Goal: Obtain resource: Download file/media

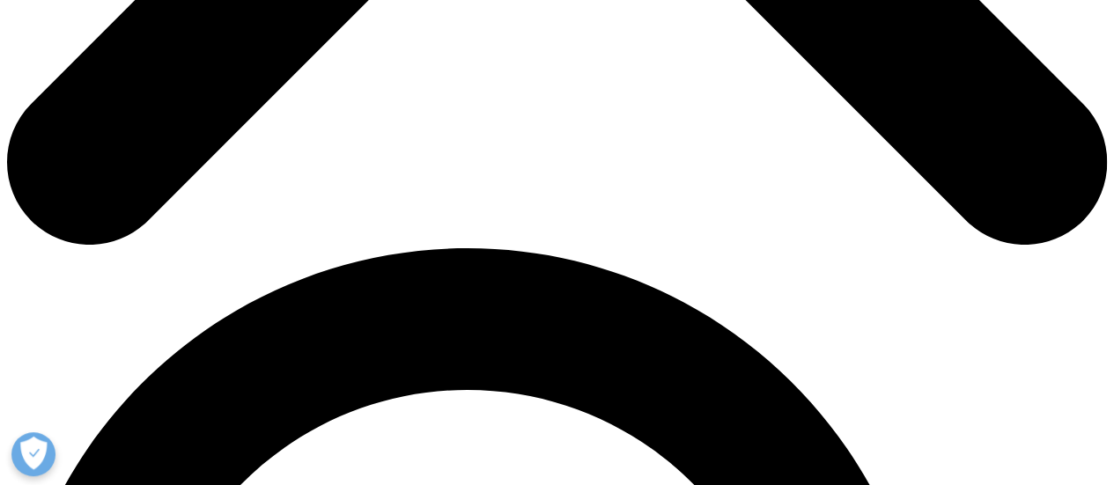
drag, startPoint x: 129, startPoint y: 163, endPoint x: 136, endPoint y: 181, distance: 19.3
paste input "devone.elius@malldrops.com"
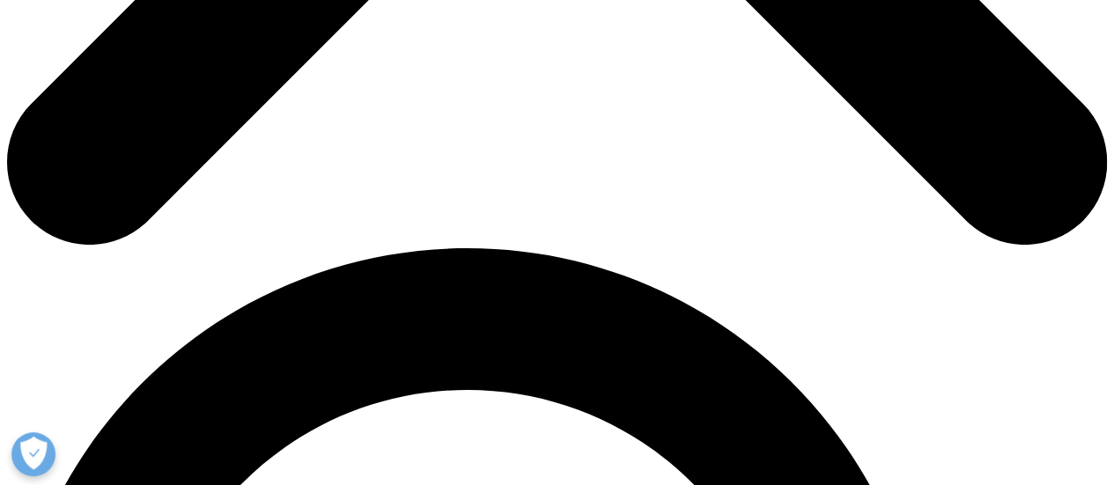
scroll to position [0, 70]
type input "devone.elius@malldrops.com"
paste input "devone.elius@malldrops.com"
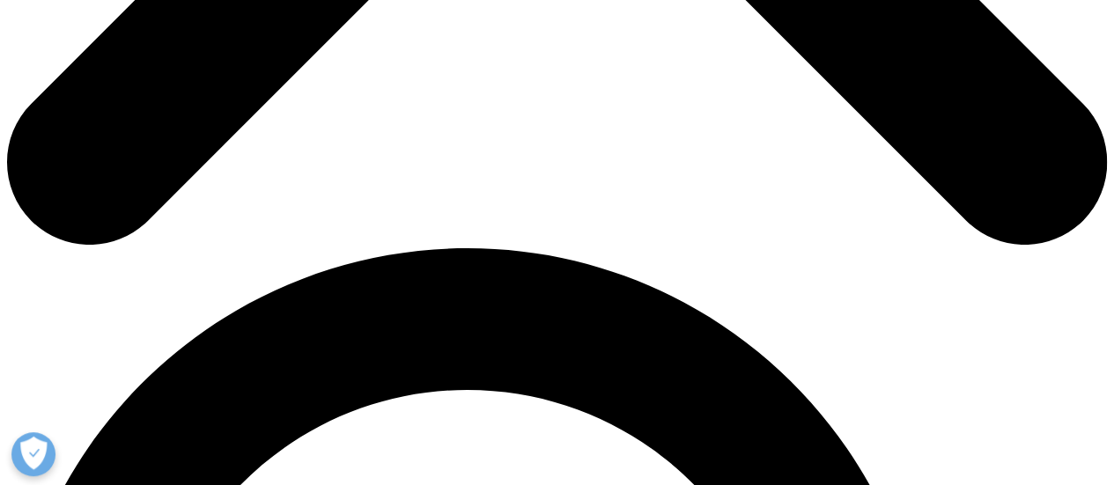
type input "devone"
paste input "devone.elius@malldrops.com"
type input "elius"
type input "Analyst"
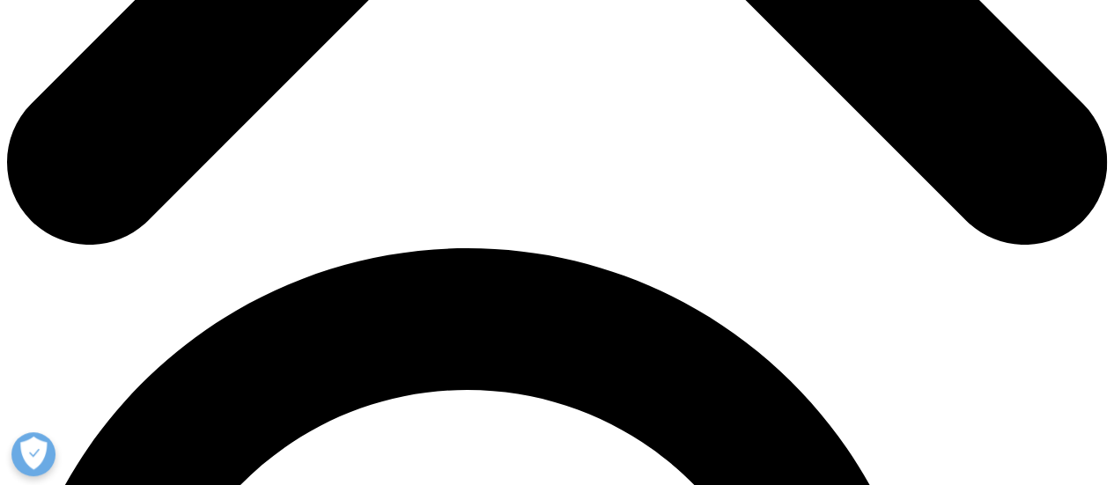
paste input "devone.elius@malldrops.com"
type input "mall drops"
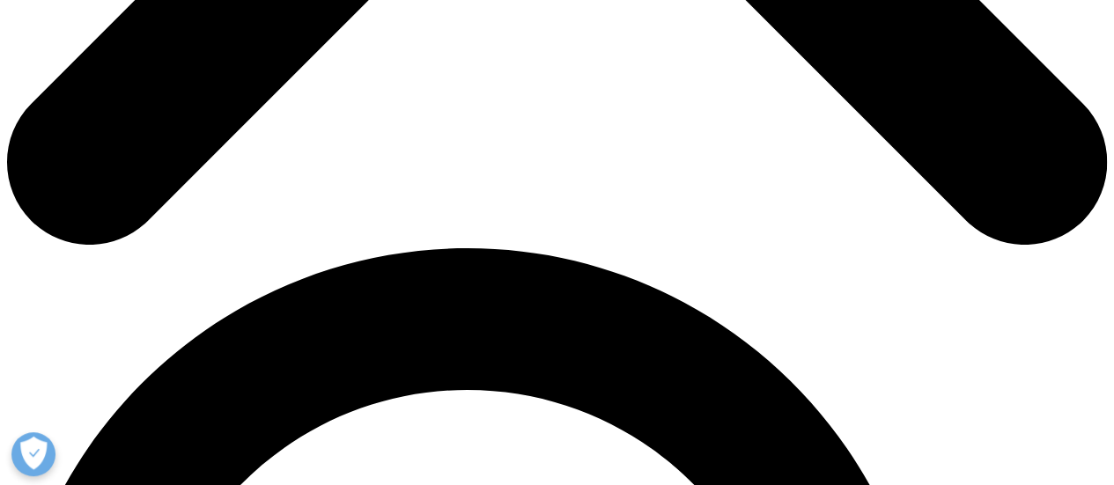
select select "India"
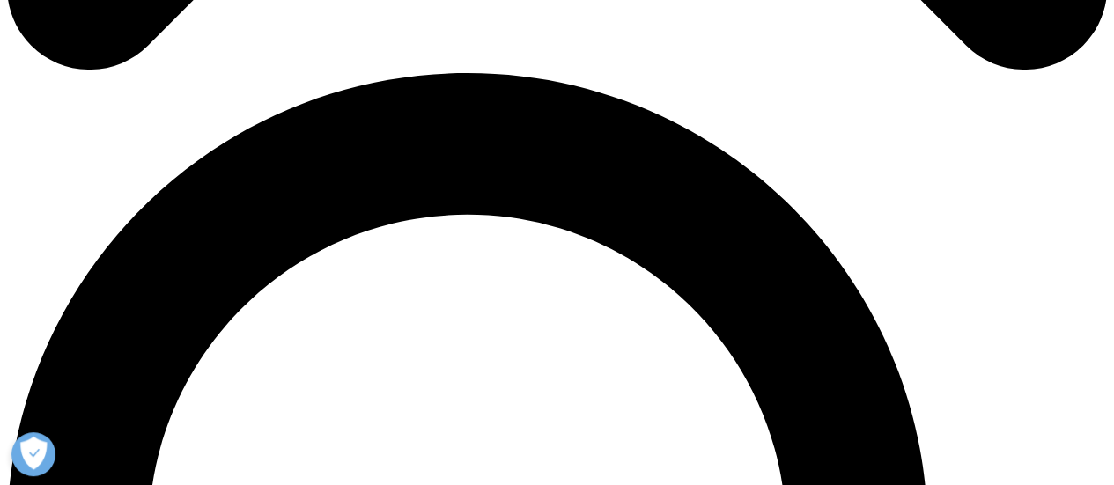
scroll to position [1057, 0]
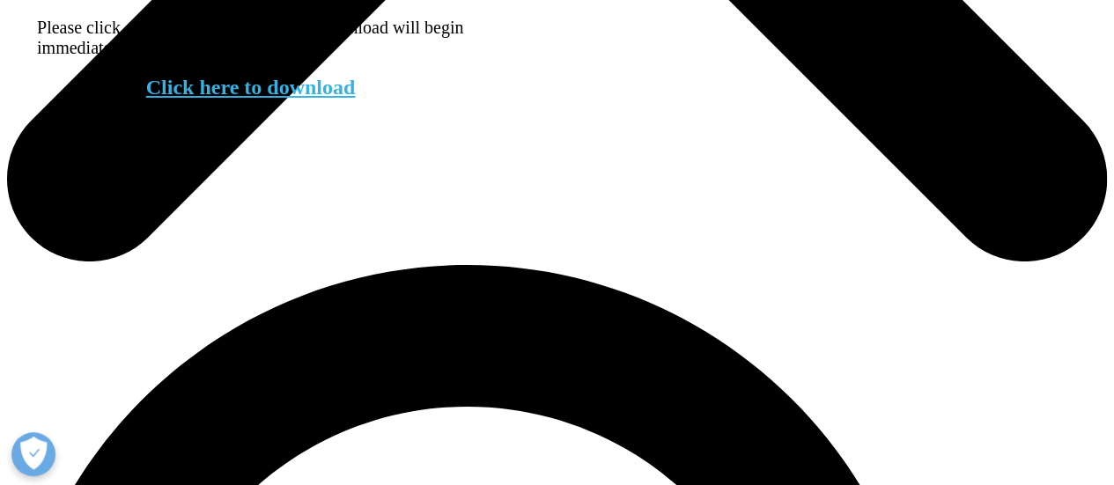
scroll to position [1060, 0]
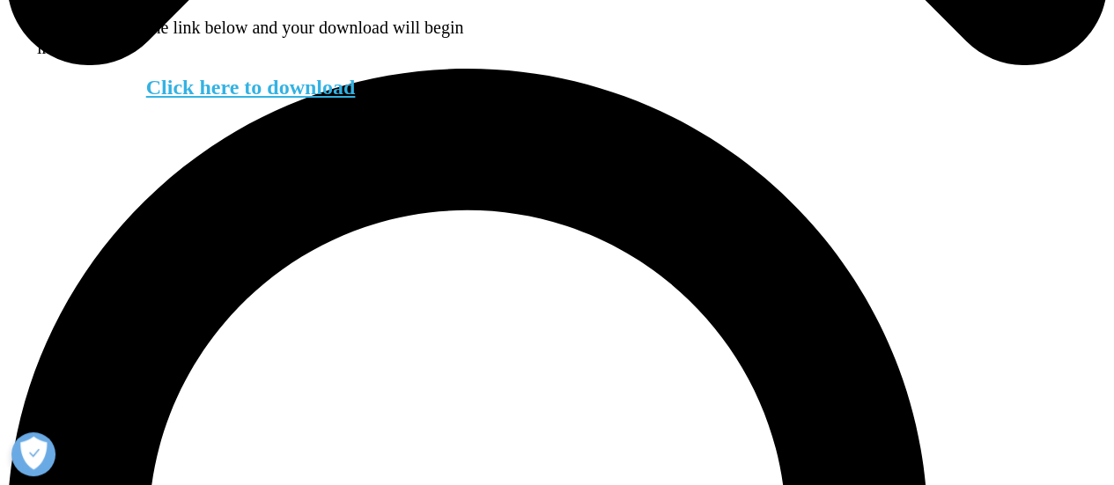
click at [291, 99] on link "Click here to download" at bounding box center [251, 87] width 210 height 23
